Goal: Task Accomplishment & Management: Use online tool/utility

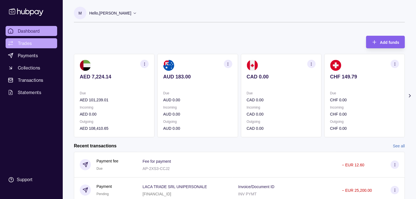
click at [20, 43] on span "Trades" at bounding box center [25, 43] width 14 height 7
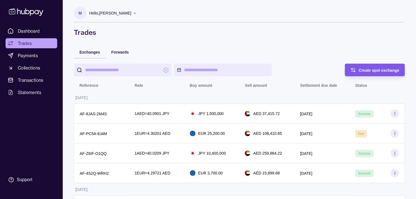
click at [361, 67] on div "Create spot exchange" at bounding box center [378, 70] width 41 height 7
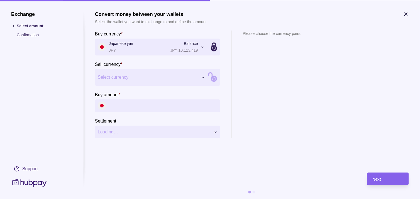
click at [149, 79] on span "Select currency" at bounding box center [148, 77] width 100 height 7
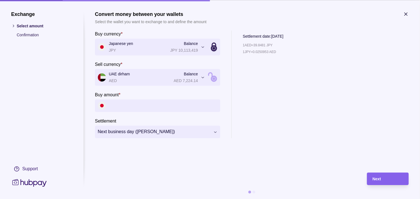
click at [407, 14] on icon "button" at bounding box center [406, 14] width 3 height 3
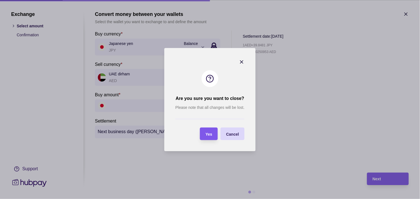
click at [209, 133] on span "Yes" at bounding box center [209, 133] width 7 height 4
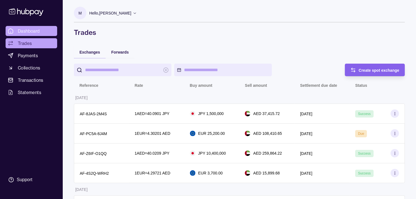
click at [32, 28] on span "Dashboard" at bounding box center [29, 31] width 22 height 7
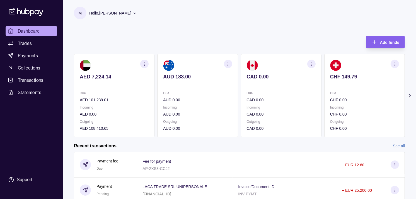
click at [219, 89] on section "AUD 183.00 Due AUD 0.00 Incoming AUD 0.00 Outgoing AUD 0.00" at bounding box center [197, 95] width 80 height 83
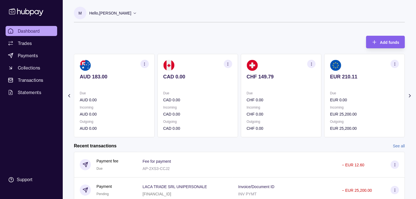
click at [261, 91] on p "Due" at bounding box center [280, 93] width 69 height 6
click at [274, 90] on p "Due" at bounding box center [280, 93] width 69 height 6
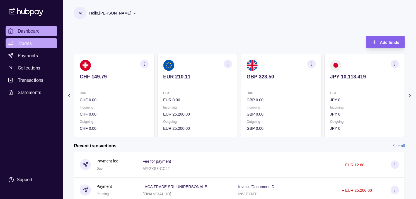
click at [35, 44] on link "Trades" at bounding box center [32, 43] width 52 height 10
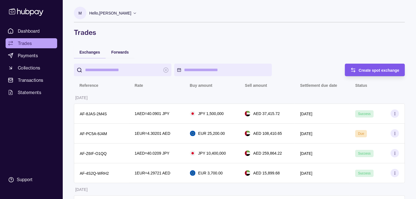
click at [379, 67] on div "Create spot exchange" at bounding box center [378, 70] width 41 height 7
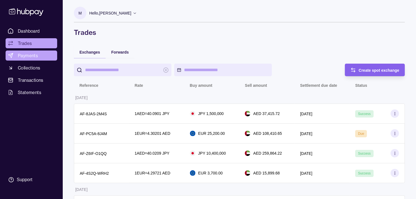
click at [32, 56] on span "Payments" at bounding box center [28, 55] width 20 height 7
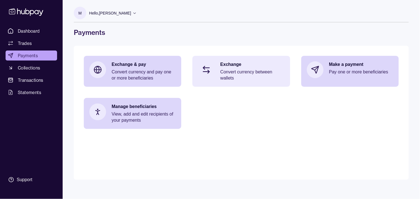
click at [251, 73] on p "Convert currency between wallets" at bounding box center [252, 75] width 64 height 12
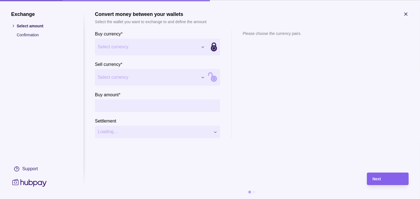
click at [173, 198] on div "Exchange Select amount Confirmation Support Convert money between your wallets …" at bounding box center [210, 199] width 420 height 0
click at [154, 198] on div "Exchange Select amount Confirmation Support Convert money between your wallets …" at bounding box center [210, 199] width 420 height 0
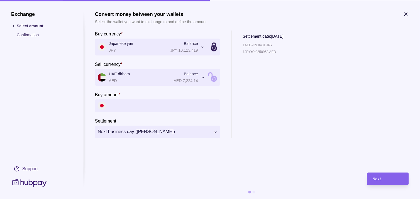
click at [406, 13] on icon "button" at bounding box center [406, 14] width 3 height 3
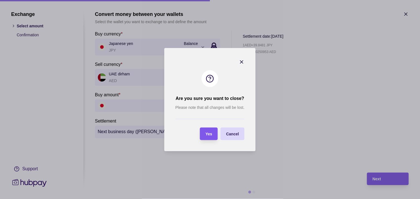
click at [209, 134] on span "Yes" at bounding box center [209, 133] width 7 height 4
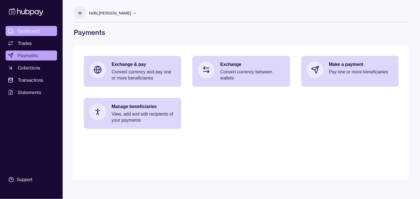
click at [45, 33] on link "Dashboard" at bounding box center [32, 31] width 52 height 10
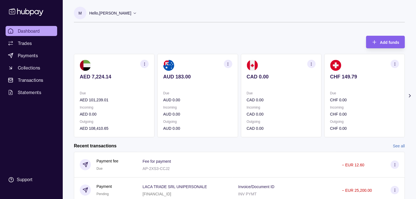
click at [337, 80] on div "CHF 149.79" at bounding box center [364, 81] width 69 height 14
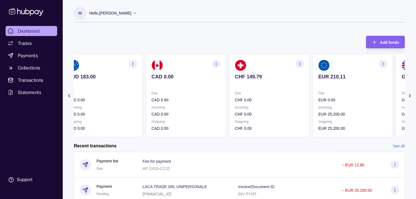
click at [335, 82] on p at bounding box center [352, 84] width 69 height 6
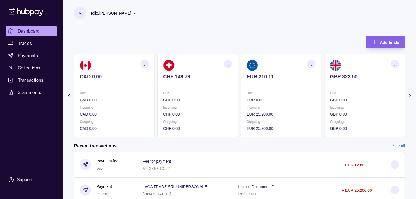
click at [310, 63] on icon "button" at bounding box center [311, 64] width 4 height 4
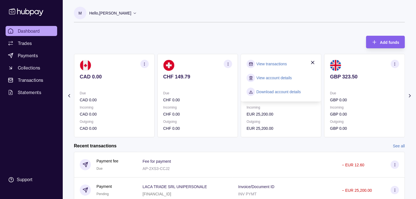
click at [274, 62] on link "View transactions" at bounding box center [271, 64] width 30 height 6
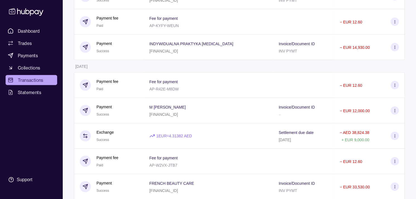
scroll to position [340, 0]
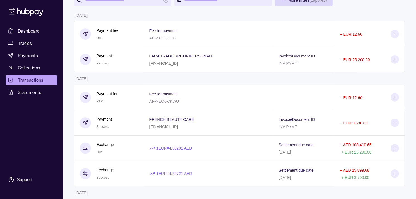
scroll to position [0, 0]
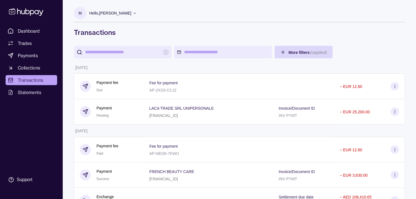
click at [120, 53] on input "search" at bounding box center [122, 52] width 75 height 13
paste input "**********"
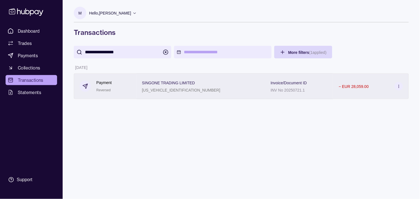
type input "**********"
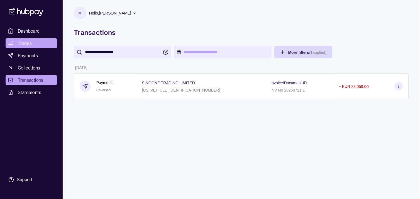
click at [43, 40] on link "Trades" at bounding box center [32, 43] width 52 height 10
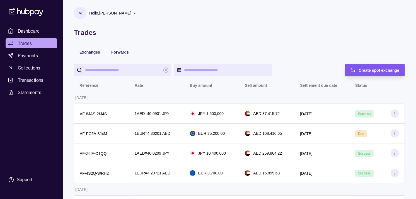
click at [358, 70] on span "Create spot exchange" at bounding box center [378, 70] width 41 height 4
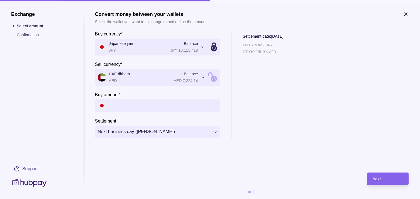
click at [407, 13] on icon "button" at bounding box center [406, 14] width 6 height 6
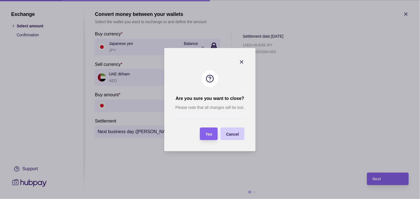
click at [229, 133] on span "Cancel" at bounding box center [232, 133] width 13 height 4
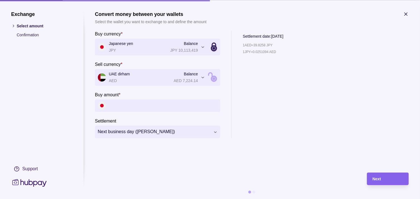
click at [407, 12] on icon "button" at bounding box center [406, 14] width 6 height 6
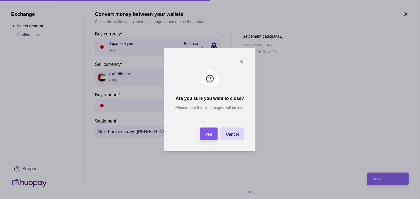
click at [211, 135] on span "Yes" at bounding box center [209, 133] width 7 height 4
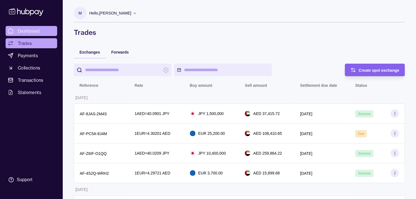
click at [40, 32] on link "Dashboard" at bounding box center [32, 31] width 52 height 10
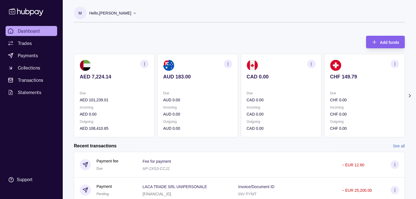
click at [227, 65] on icon "button" at bounding box center [228, 64] width 4 height 4
click at [187, 64] on link "View transactions" at bounding box center [188, 64] width 30 height 6
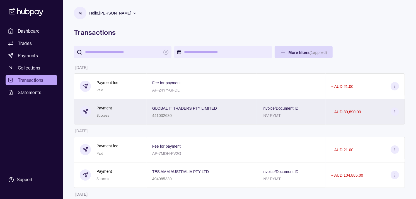
click at [123, 112] on div "Payment Success" at bounding box center [110, 112] width 61 height 14
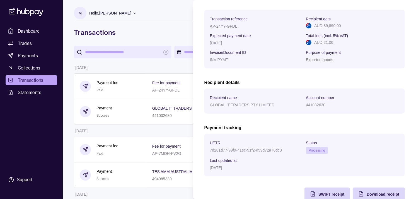
scroll to position [93, 0]
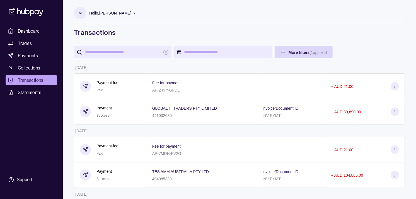
click at [19, 31] on span "Dashboard" at bounding box center [29, 31] width 22 height 7
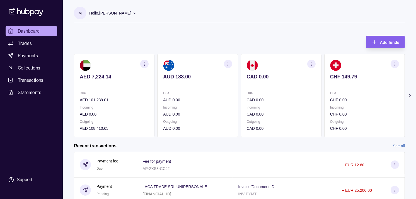
click at [205, 80] on div "AUD 183.00" at bounding box center [197, 81] width 69 height 14
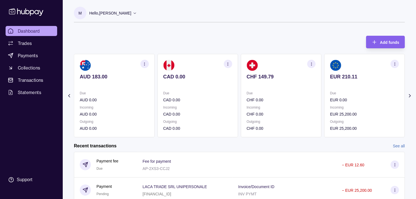
click at [269, 87] on section "CHF 149.79 Due CHF 0.00 Incoming CHF 0.00 Outgoing CHF 0.00" at bounding box center [281, 95] width 80 height 83
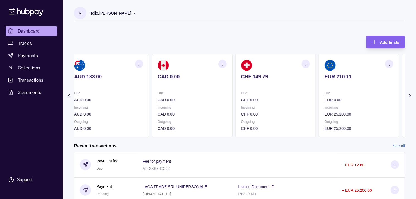
click at [271, 90] on p "Due" at bounding box center [275, 93] width 69 height 6
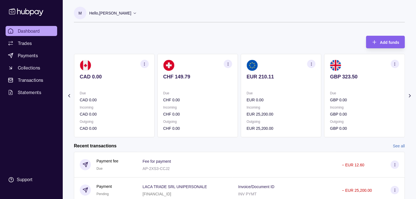
click at [332, 87] on p at bounding box center [364, 84] width 69 height 6
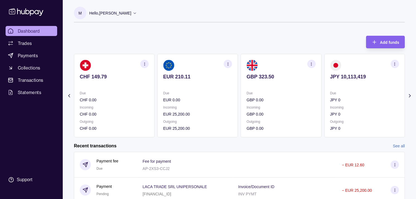
click at [340, 98] on p "JPY 0" at bounding box center [364, 100] width 69 height 6
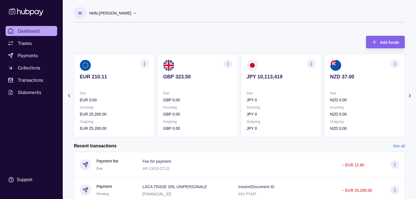
click at [324, 89] on section "NZD 37.00 Due NZD 0.00 Incoming NZD 0.00 Outgoing NZD 0.00" at bounding box center [364, 95] width 80 height 83
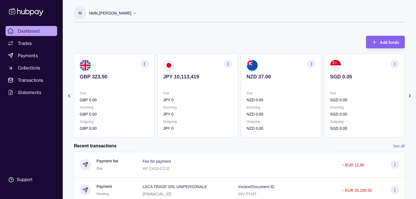
click at [297, 91] on p "Due" at bounding box center [280, 93] width 69 height 6
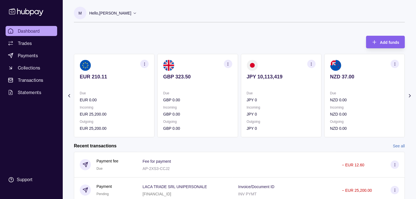
click at [285, 92] on p "Due" at bounding box center [280, 93] width 69 height 6
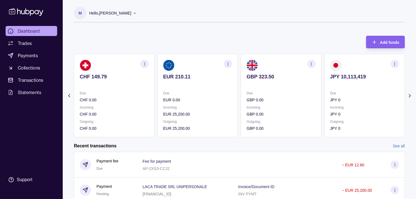
click at [286, 94] on p "Due" at bounding box center [280, 93] width 69 height 6
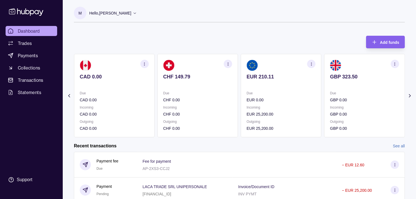
click at [281, 92] on p "Due" at bounding box center [280, 93] width 69 height 6
click at [285, 91] on p "Due" at bounding box center [280, 93] width 69 height 6
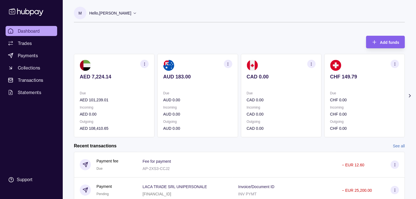
click at [263, 89] on section "CAD 0.00 Due CAD 0.00 Incoming CAD 0.00 Outgoing CAD 0.00" at bounding box center [281, 95] width 80 height 83
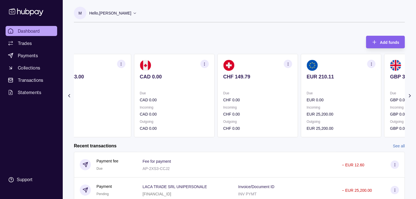
click at [263, 88] on section "CHF 149.79 Due CHF 0.00 Incoming CHF 0.00 Outgoing CHF 0.00" at bounding box center [257, 95] width 80 height 83
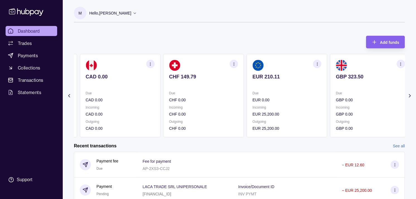
click at [276, 90] on section "EUR 210.11 Due EUR 0.00 Incoming EUR 25,200.00 Outgoing EUR 25,200.00" at bounding box center [286, 95] width 80 height 83
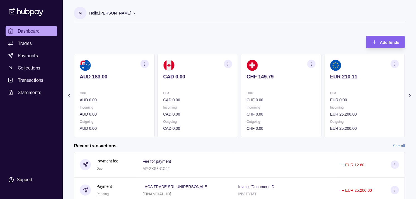
click at [238, 96] on section "CAD 0.00 Due CAD 0.00 Incoming CAD 0.00 Outgoing CAD 0.00" at bounding box center [197, 95] width 80 height 83
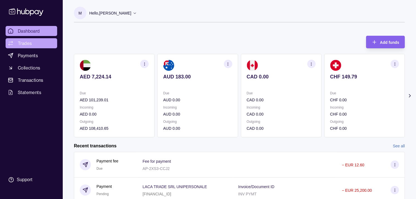
click at [38, 43] on link "Trades" at bounding box center [32, 43] width 52 height 10
